Goal: Check status: Check status

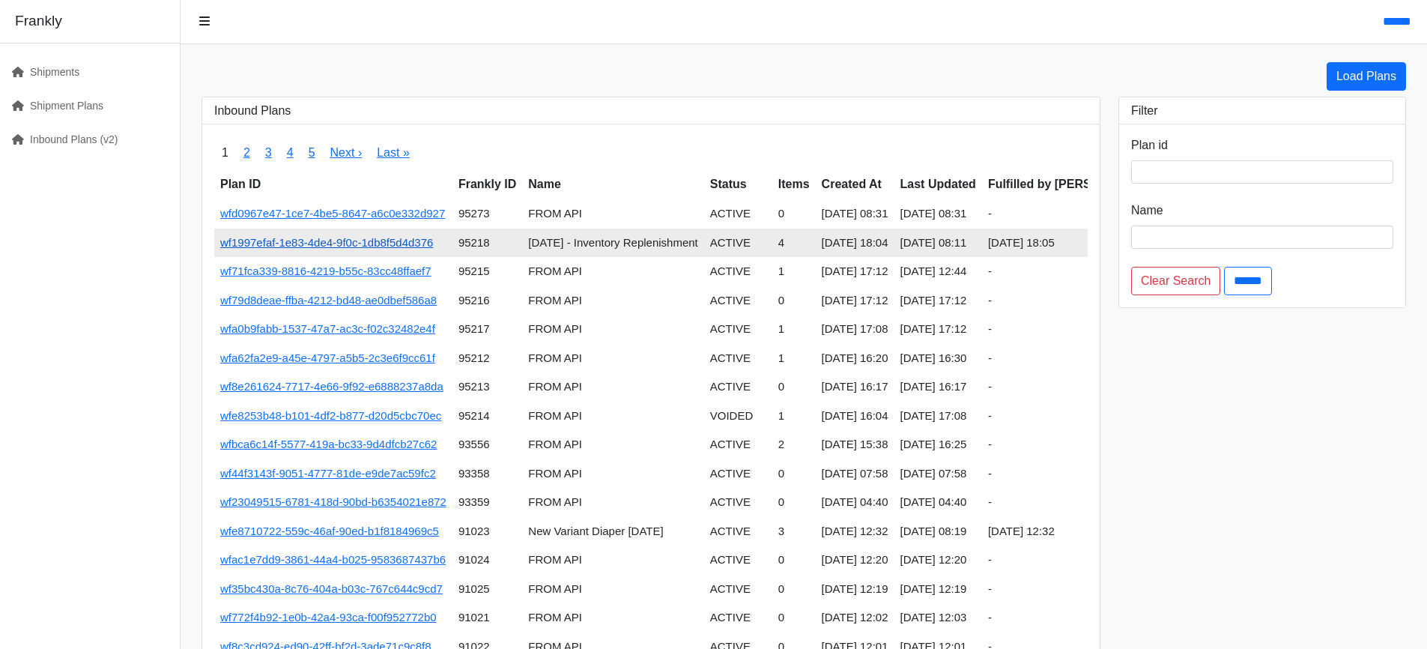
click at [413, 239] on link "wf1997efaf-1e83-4de4-9f0c-1db8f5d4d376" at bounding box center [326, 242] width 213 height 13
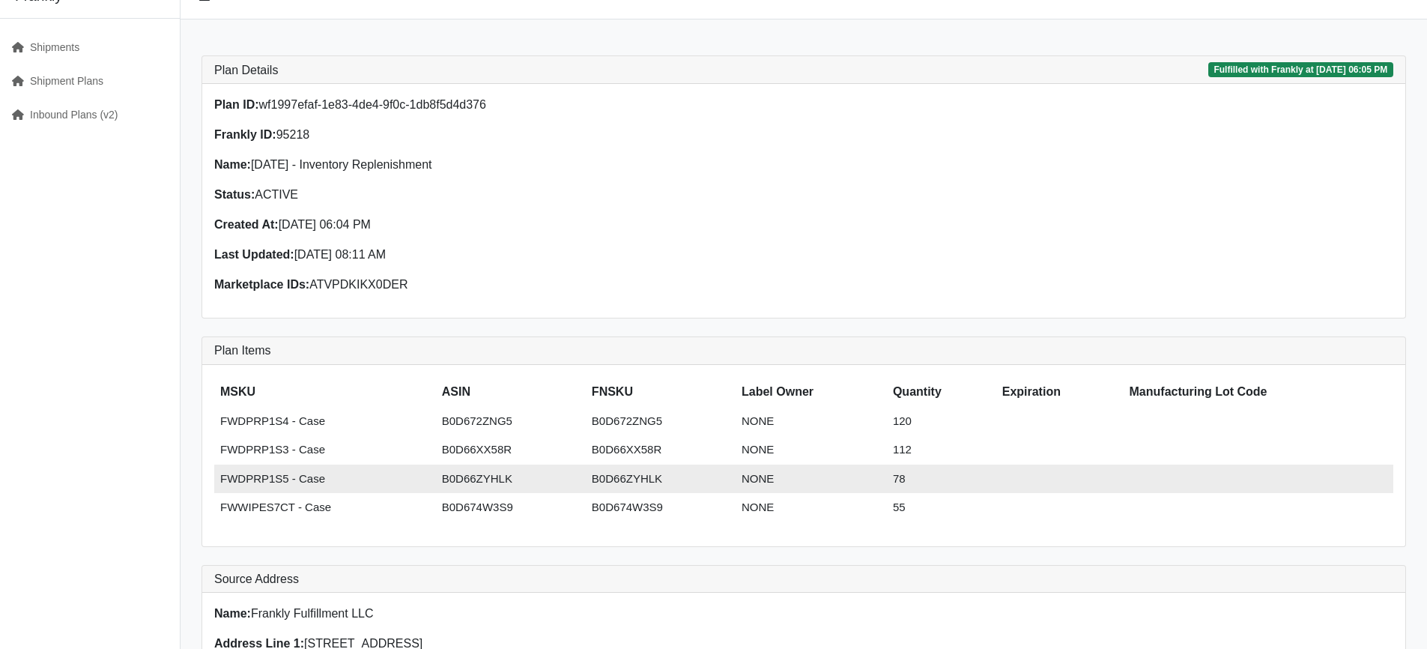
scroll to position [23, 0]
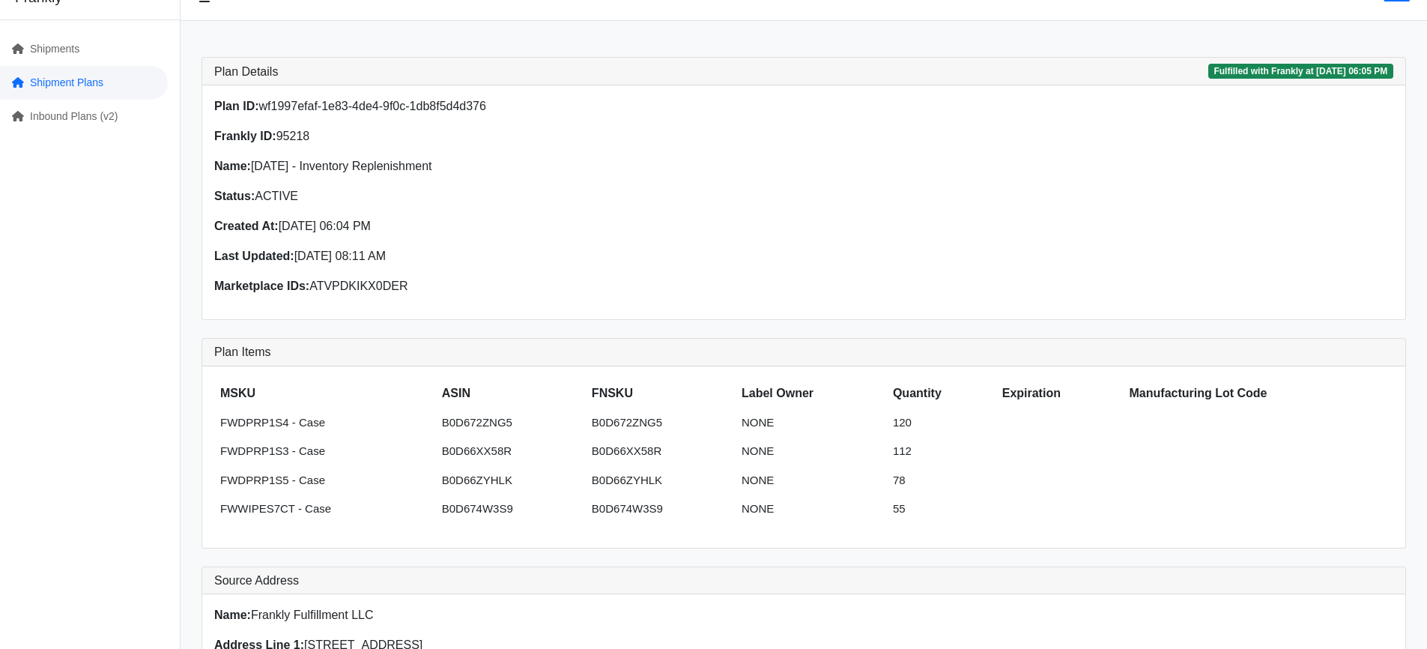
click at [97, 81] on link "Shipment Plans" at bounding box center [84, 83] width 168 height 34
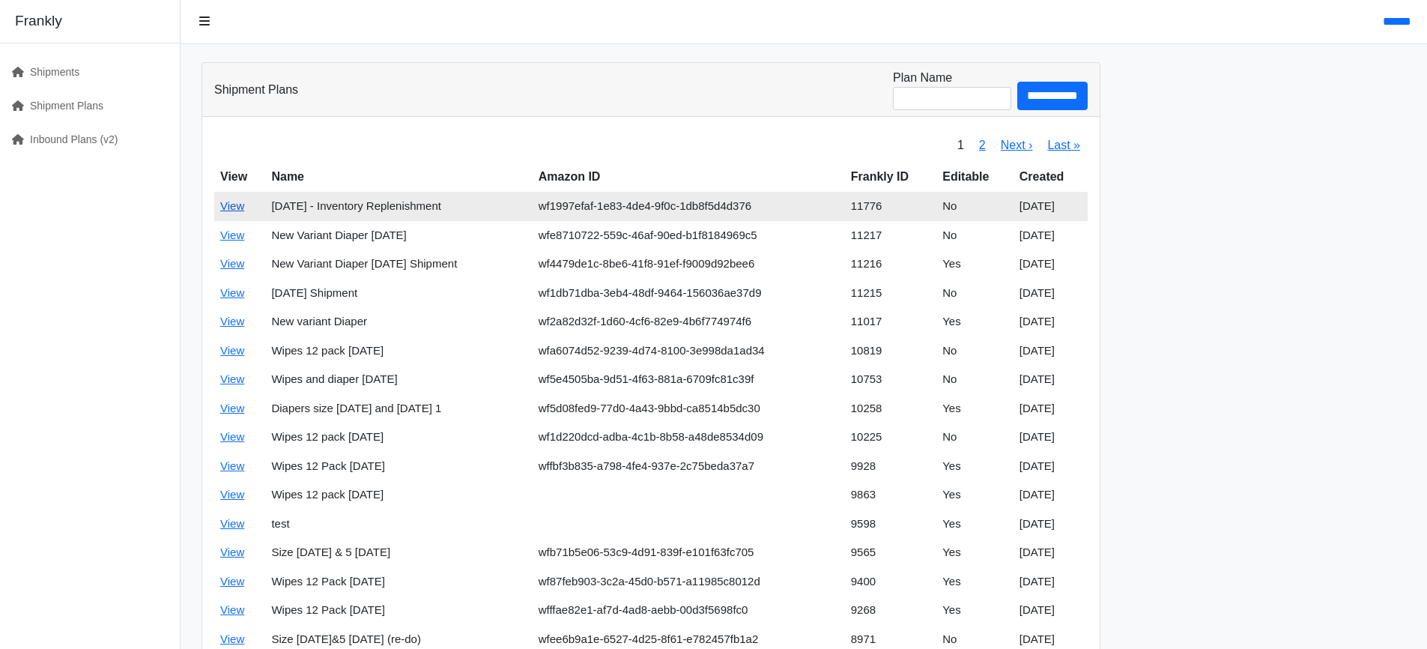
click at [235, 205] on link "View" at bounding box center [232, 205] width 24 height 13
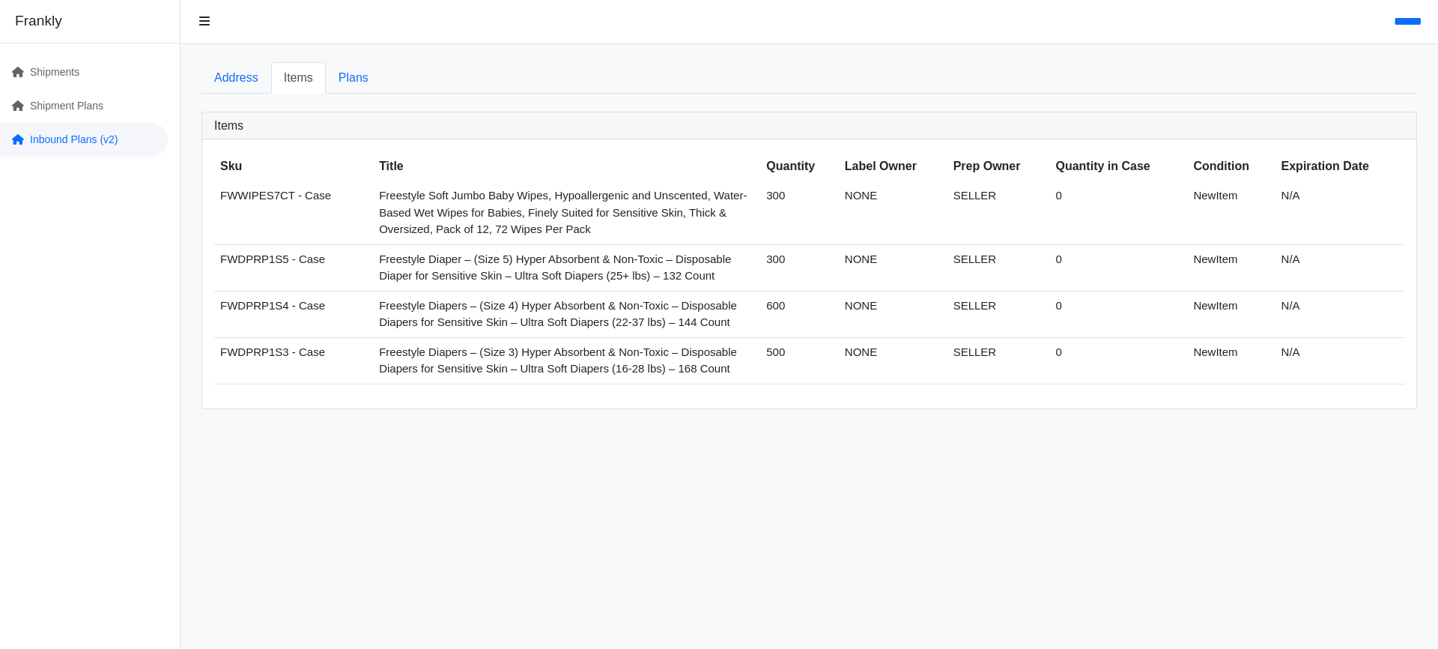
click at [87, 130] on link "Inbound Plans (v2)" at bounding box center [84, 140] width 168 height 34
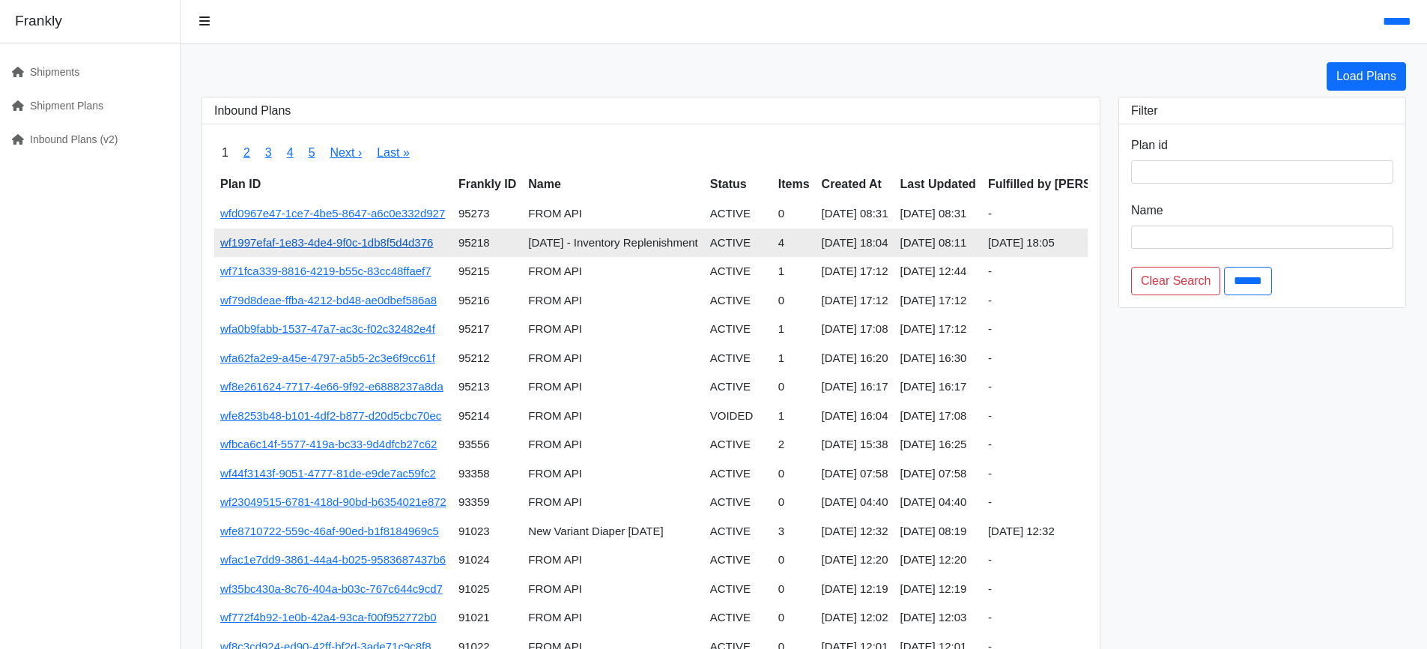
click at [341, 240] on link "wf1997efaf-1e83-4de4-9f0c-1db8f5d4d376" at bounding box center [326, 242] width 213 height 13
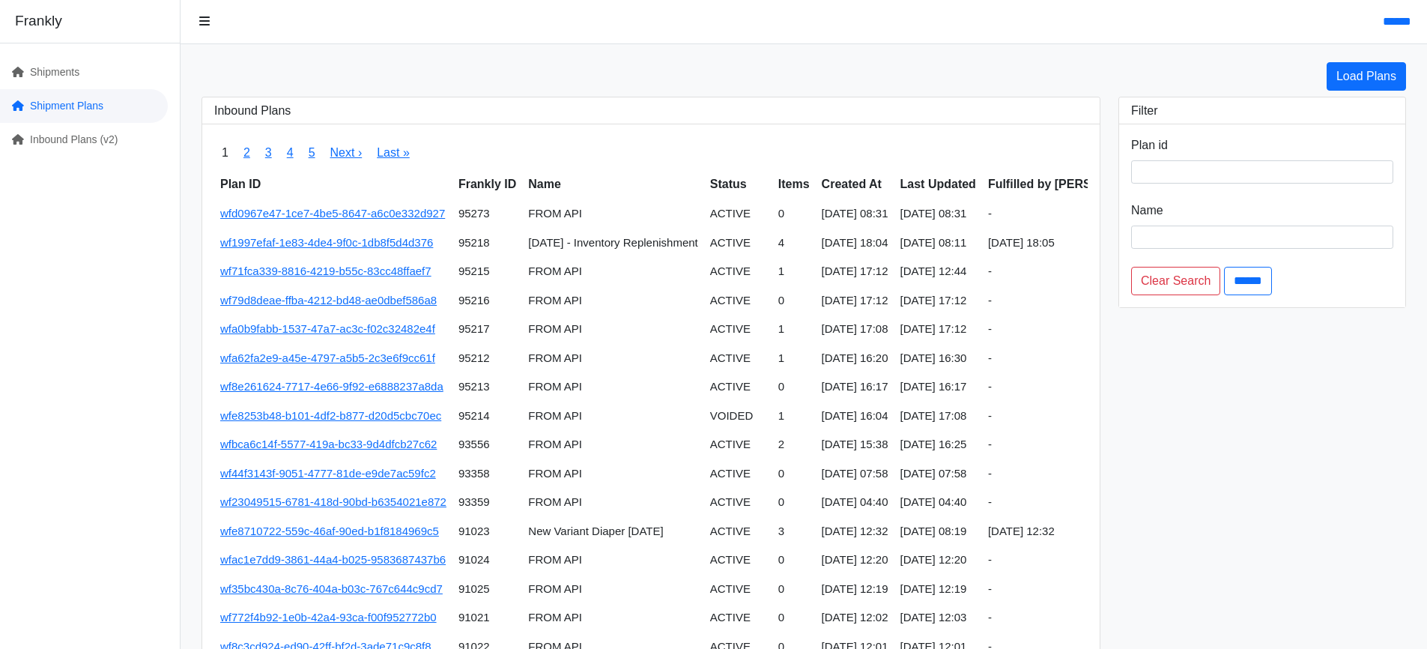
click at [115, 103] on link "Shipment Plans" at bounding box center [84, 106] width 168 height 34
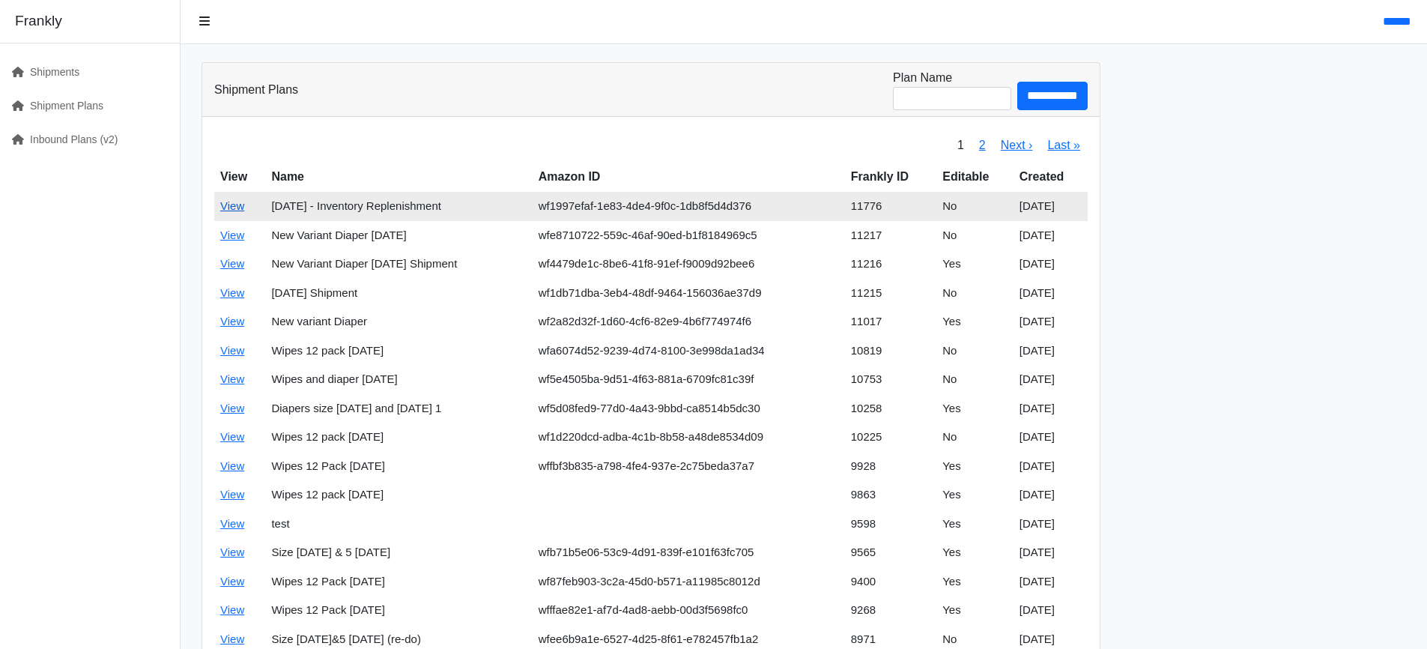
click at [232, 202] on link "View" at bounding box center [232, 205] width 24 height 13
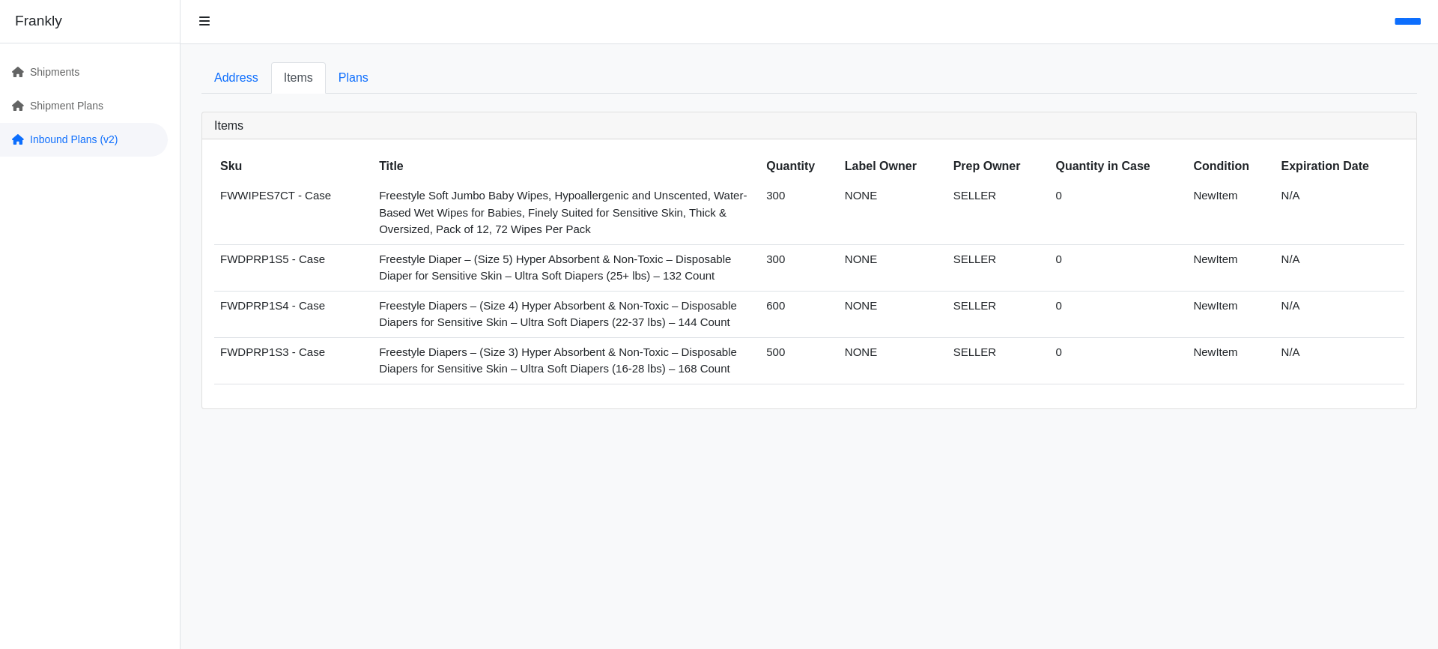
click at [94, 136] on link "Inbound Plans (v2)" at bounding box center [84, 140] width 168 height 34
